Goal: Transaction & Acquisition: Purchase product/service

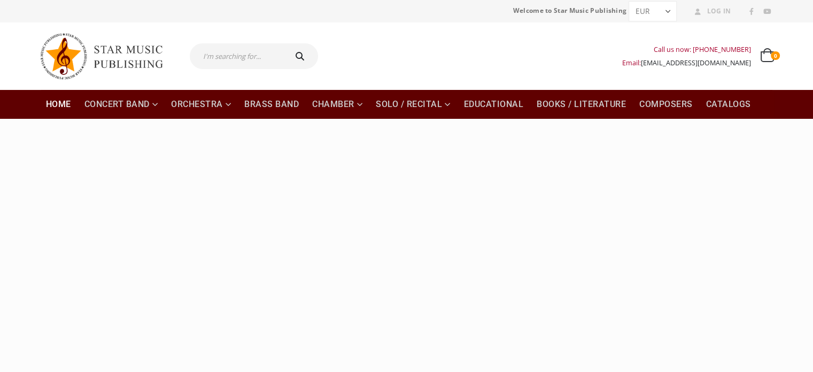
click at [240, 57] on input "text" at bounding box center [237, 56] width 95 height 26
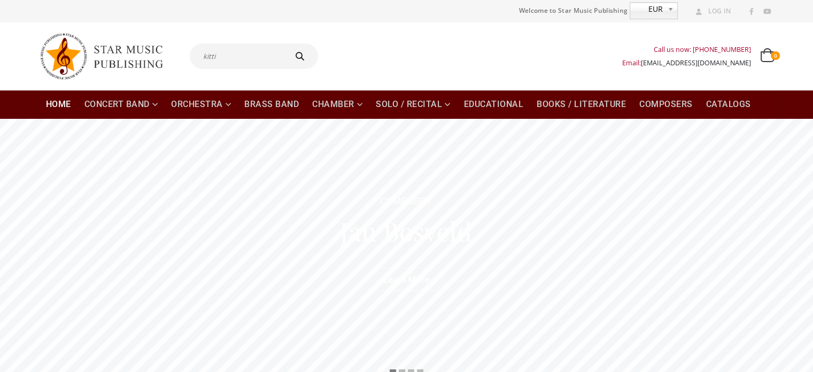
type input "kitti"
click at [284, 43] on button "submit" at bounding box center [301, 56] width 34 height 26
type input "kitti"
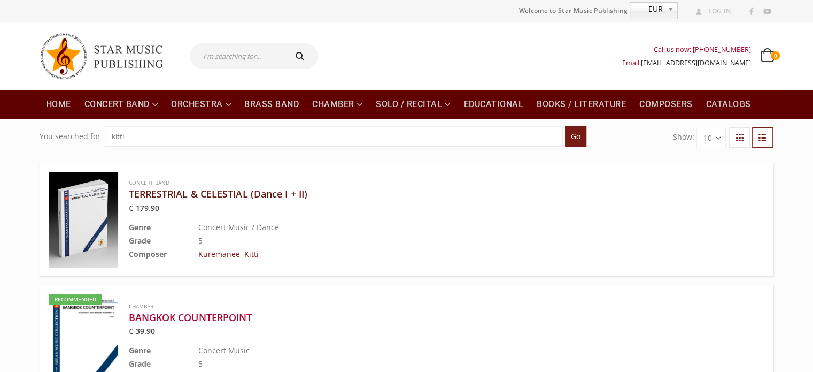
click at [275, 191] on h3 "TERRESTRIAL & CELESTIAL (Dance I + II)" at bounding box center [420, 193] width 583 height 13
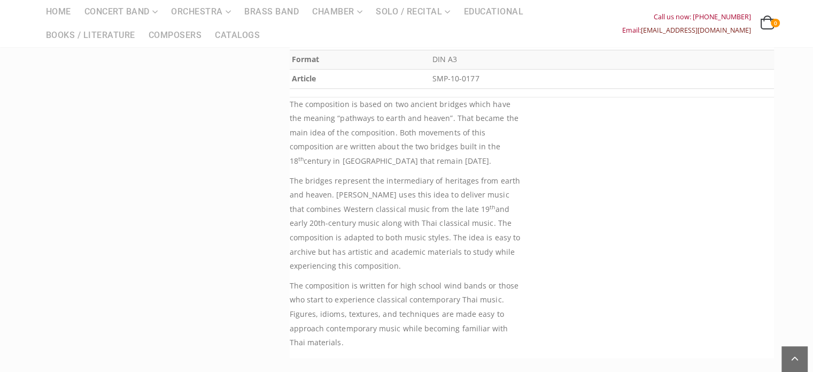
scroll to position [321, 0]
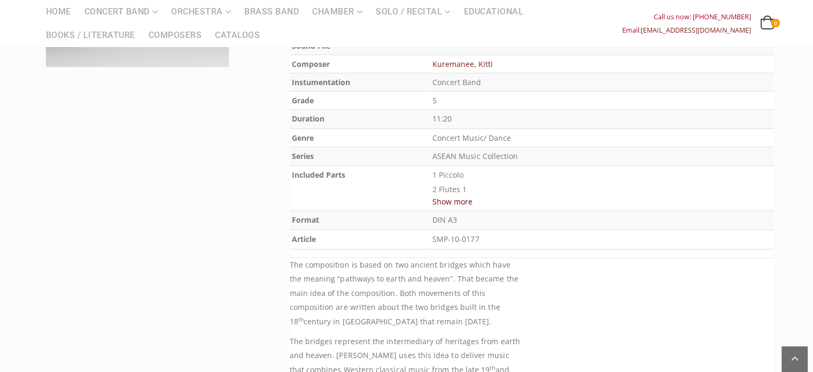
click at [473, 195] on button "Show more" at bounding box center [453, 201] width 40 height 13
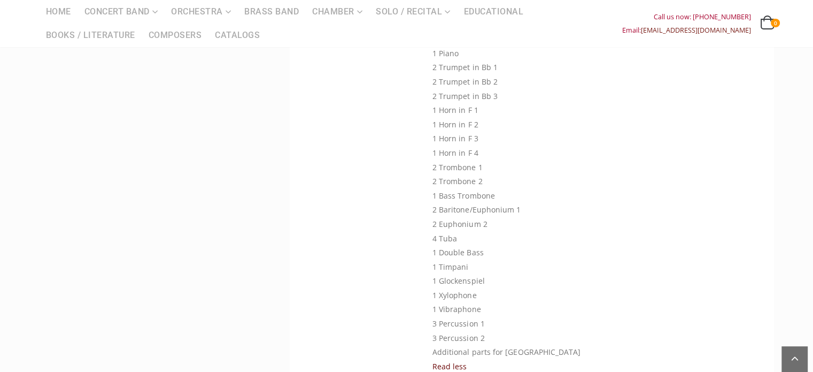
scroll to position [695, 0]
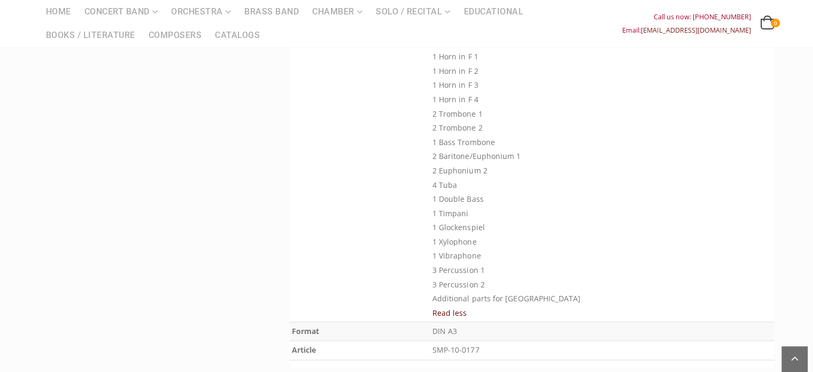
click at [487, 226] on p "1 Piccolo 2 Flutes 1 2 Flute 2 2 Oboe 1, 2 1 Clarinet in Eb 4 Clarinet 1 in Bb …" at bounding box center [603, 43] width 340 height 498
click at [487, 210] on p "1 Piccolo 2 Flutes 1 2 Flute 2 2 Oboe 1, 2 1 Clarinet in Eb 4 Clarinet 1 in Bb …" at bounding box center [603, 43] width 340 height 498
drag, startPoint x: 487, startPoint y: 201, endPoint x: 488, endPoint y: 189, distance: 11.8
click at [488, 201] on p "1 Piccolo 2 Flutes 1 2 Flute 2 2 Oboe 1, 2 1 Clarinet in Eb 4 Clarinet 1 in Bb …" at bounding box center [603, 43] width 340 height 498
click at [488, 189] on p "1 Piccolo 2 Flutes 1 2 Flute 2 2 Oboe 1, 2 1 Clarinet in Eb 4 Clarinet 1 in Bb …" at bounding box center [603, 43] width 340 height 498
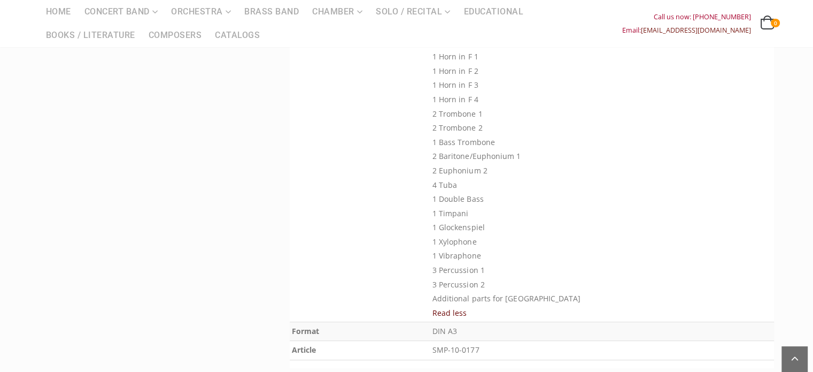
scroll to position [962, 0]
